Goal: Task Accomplishment & Management: Manage account settings

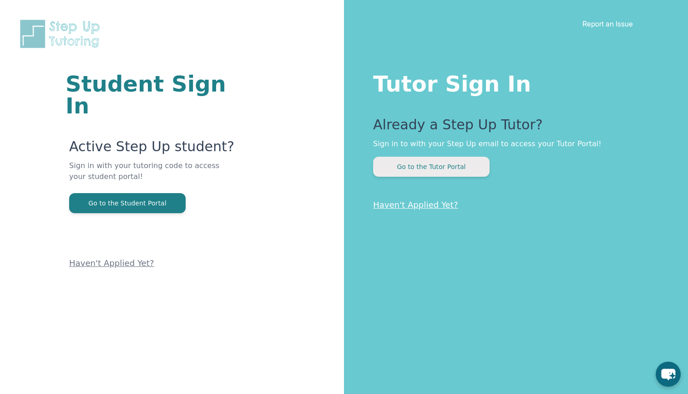
click at [461, 169] on button "Go to the Tutor Portal" at bounding box center [431, 167] width 117 height 20
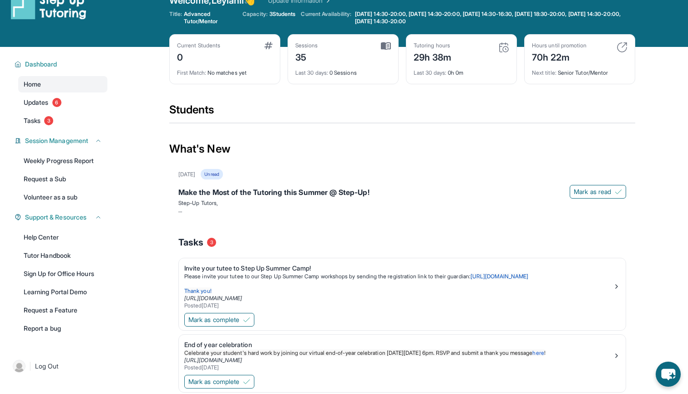
scroll to position [24, 0]
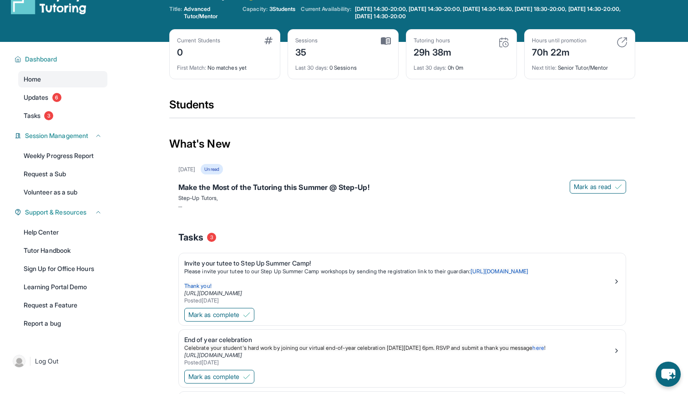
click at [230, 63] on div "First Match : No matches yet" at bounding box center [225, 65] width 96 height 13
click at [203, 46] on div "0" at bounding box center [198, 51] width 43 height 15
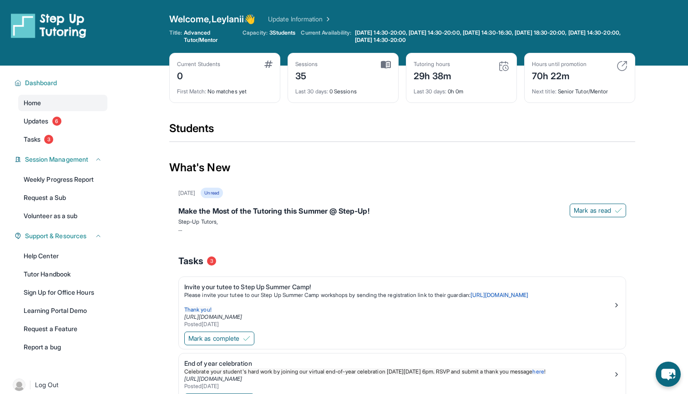
scroll to position [0, 0]
click at [477, 35] on span "Monday 14:30-20:00, Tuesday 14:30-20:00, Wednesday 14:30-16:30, Wednesday 18:30…" at bounding box center [487, 36] width 269 height 15
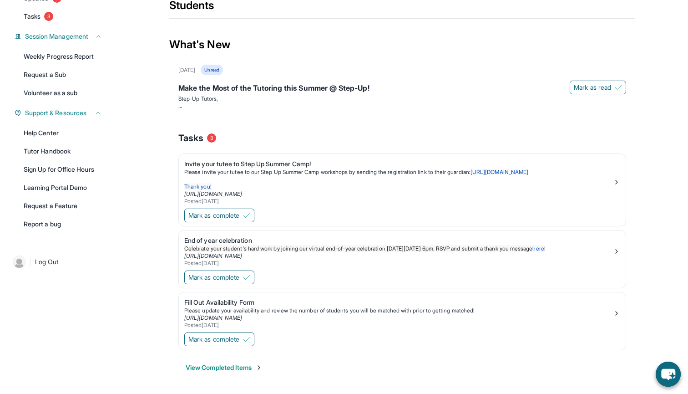
scroll to position [123, 0]
click at [236, 344] on button "Mark as complete" at bounding box center [219, 339] width 70 height 14
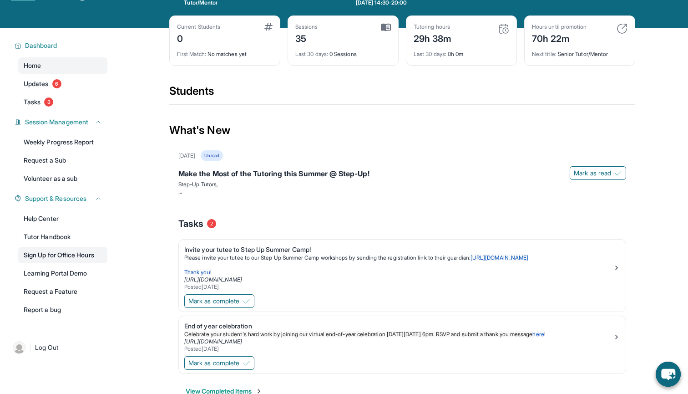
scroll to position [30, 0]
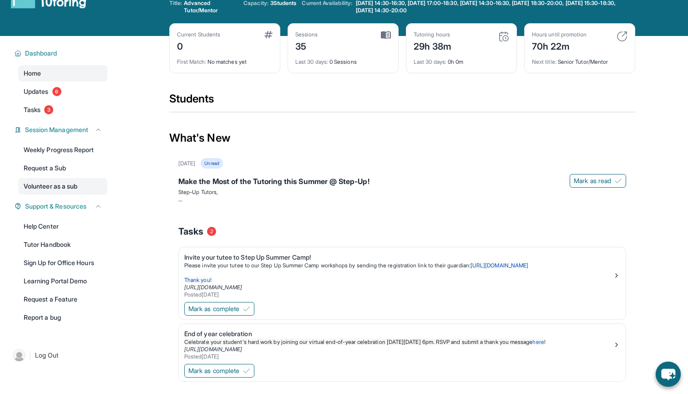
click at [61, 183] on link "Volunteer as a sub" at bounding box center [62, 186] width 89 height 16
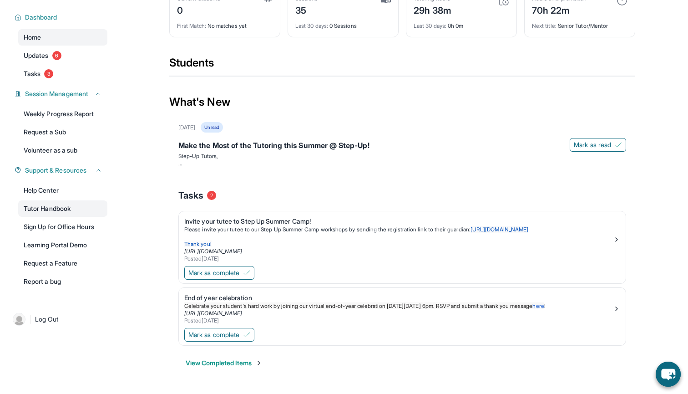
scroll to position [66, 0]
click at [657, 2] on main "Current Students 0 First Match : No matches yet Sessions 35 Last 30 days : 0 Se…" at bounding box center [403, 194] width 572 height 389
